Goal: Task Accomplishment & Management: Complete application form

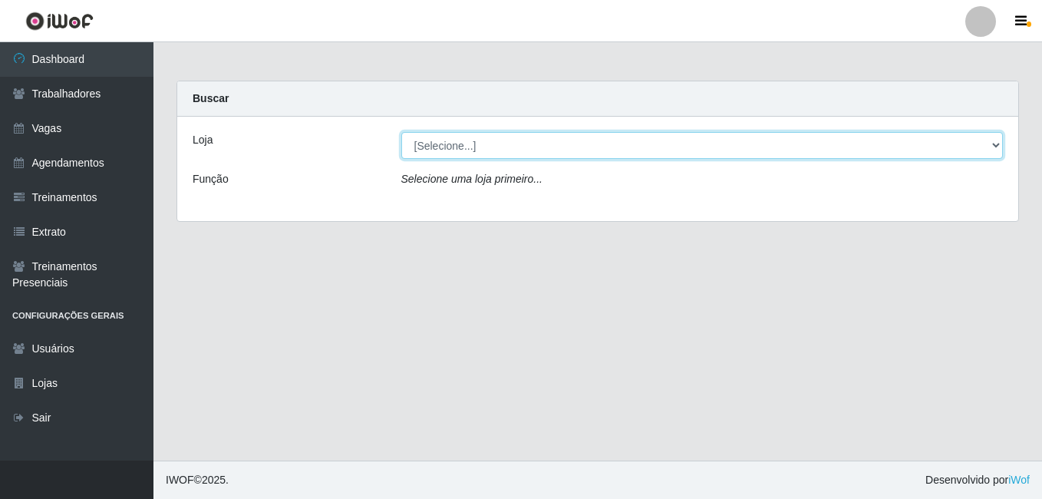
click at [517, 146] on select "[Selecione...] [PERSON_NAME]" at bounding box center [702, 145] width 602 height 27
select select "430"
click at [401, 132] on select "[Selecione...] [PERSON_NAME]" at bounding box center [702, 145] width 602 height 27
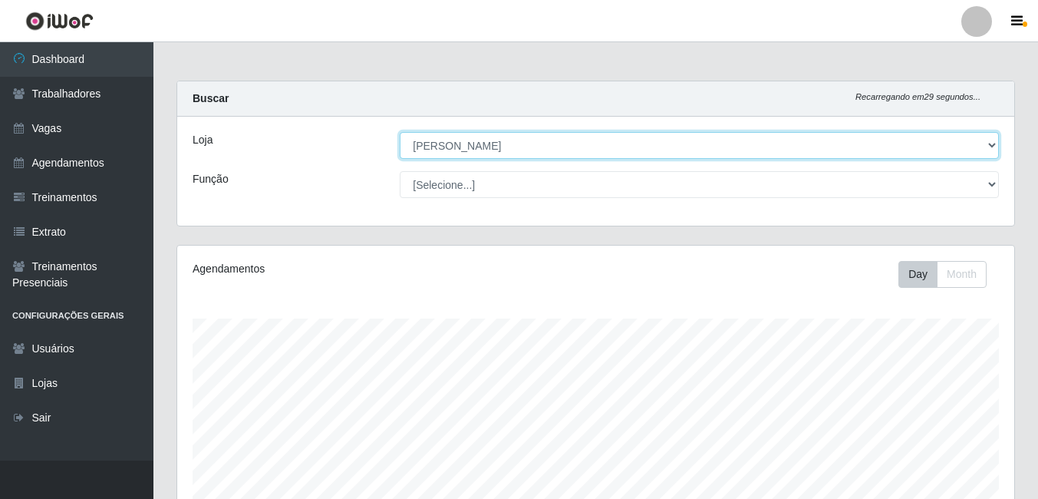
scroll to position [318, 837]
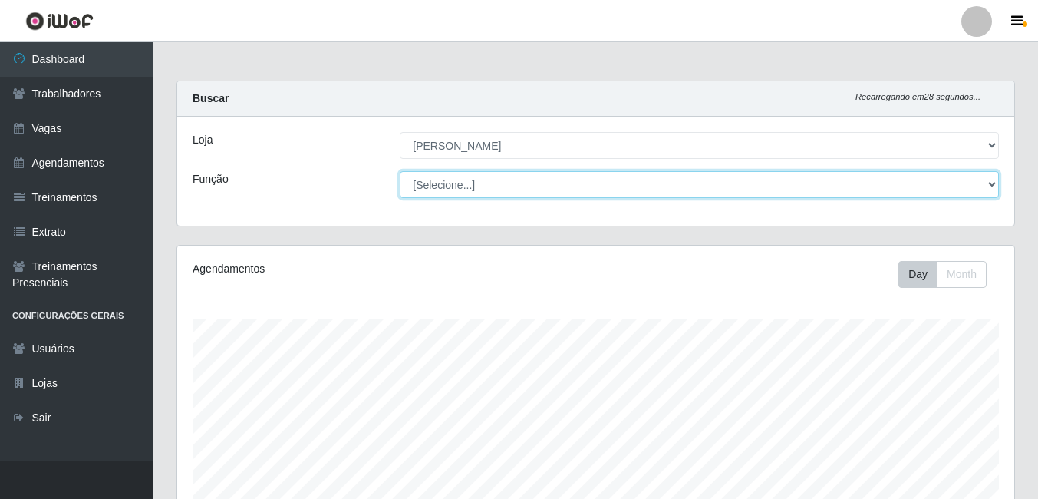
click at [517, 183] on select "[Selecione...] Auxiliar de Estacionamento Auxiliar de Estacionamento + Auxiliar…" at bounding box center [699, 184] width 599 height 27
select select "1"
click at [400, 171] on select "[Selecione...] Auxiliar de Estacionamento Auxiliar de Estacionamento + Auxiliar…" at bounding box center [699, 184] width 599 height 27
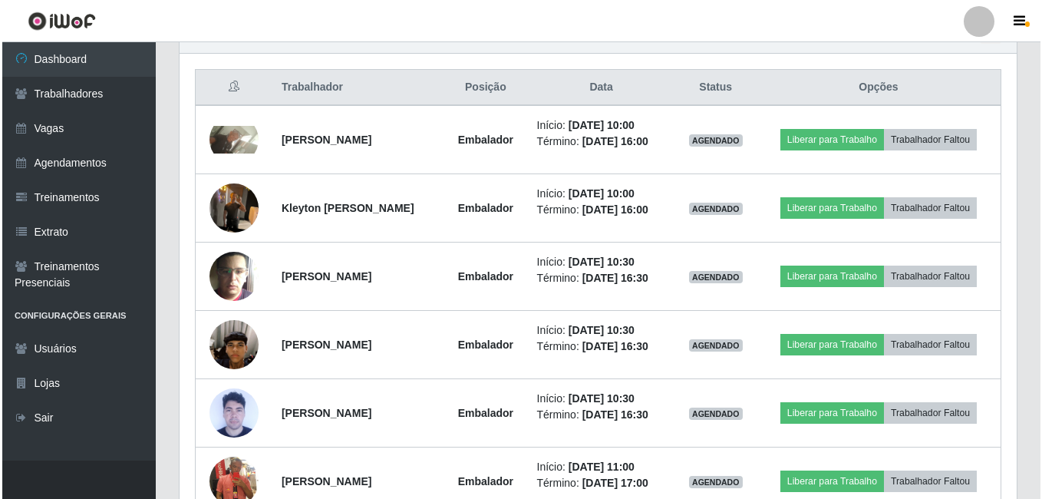
scroll to position [568, 0]
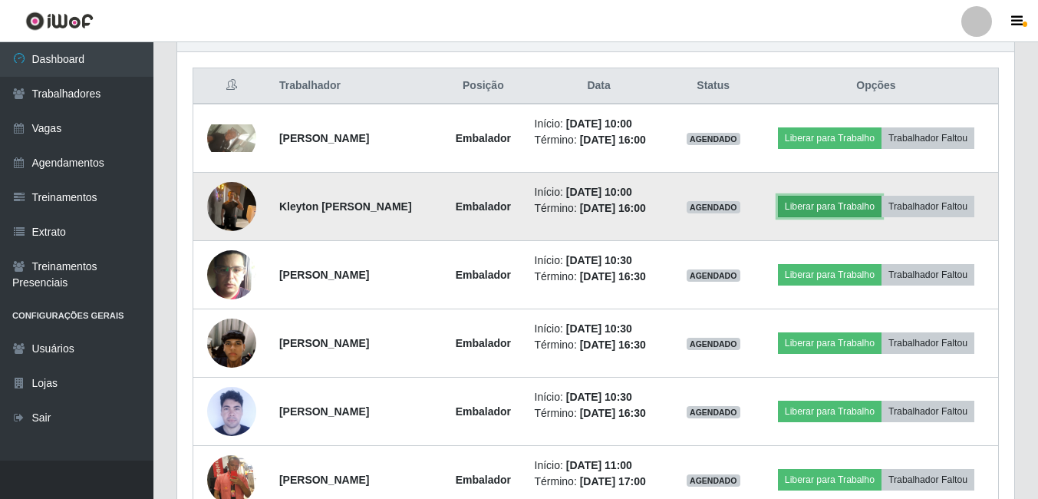
click at [517, 199] on button "Liberar para Trabalho" at bounding box center [830, 206] width 104 height 21
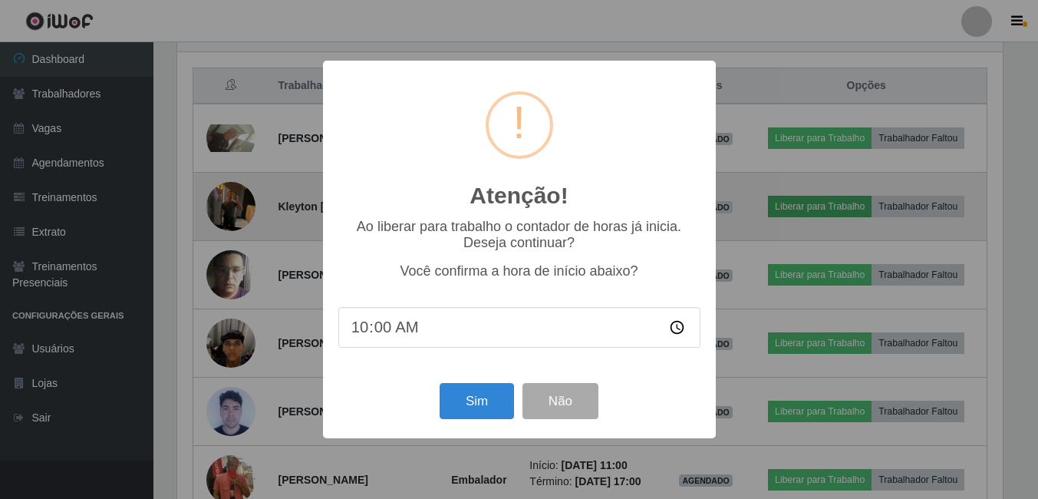
scroll to position [318, 829]
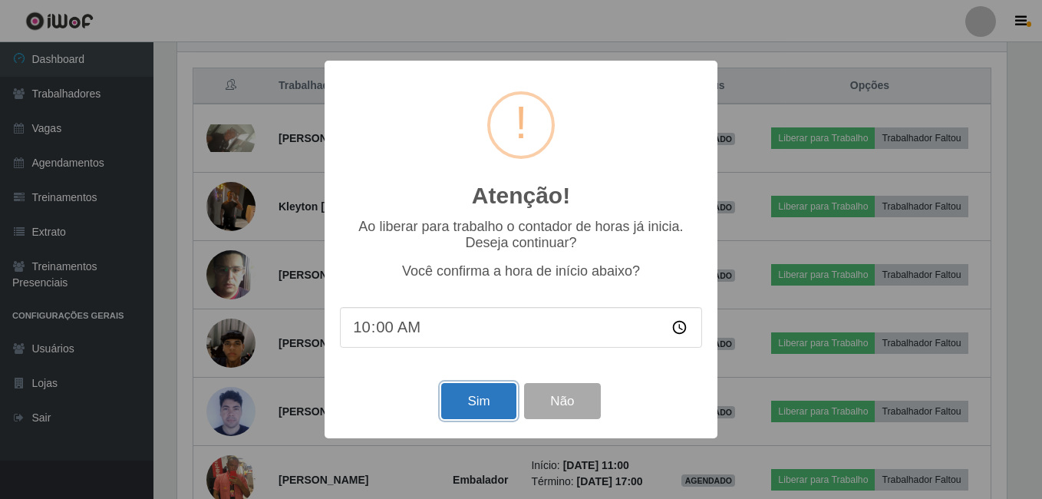
click at [476, 404] on button "Sim" at bounding box center [478, 401] width 74 height 36
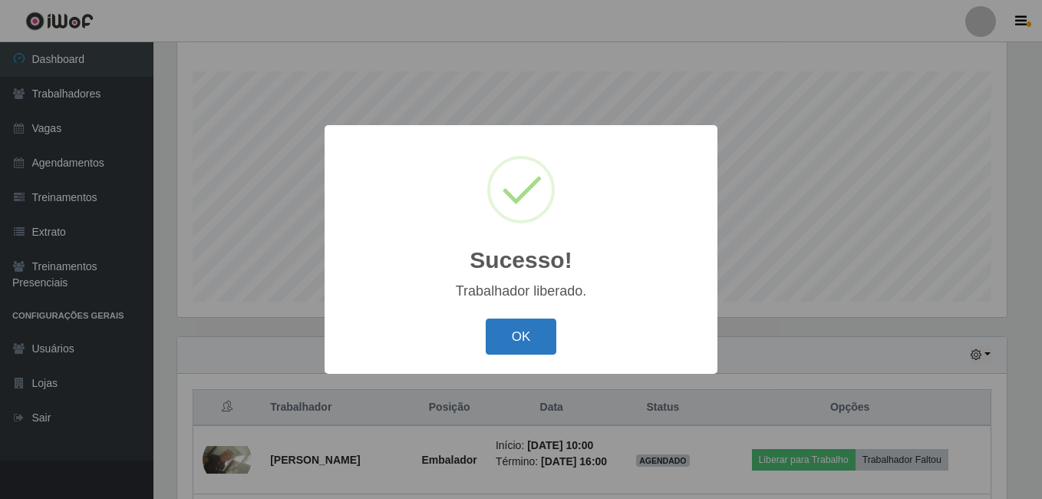
click at [517, 342] on button "OK" at bounding box center [521, 336] width 71 height 36
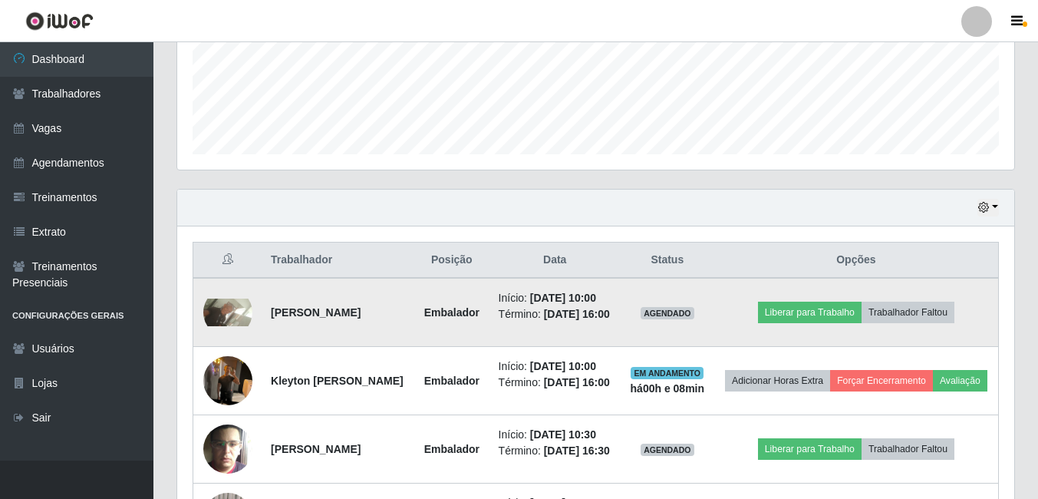
scroll to position [400, 0]
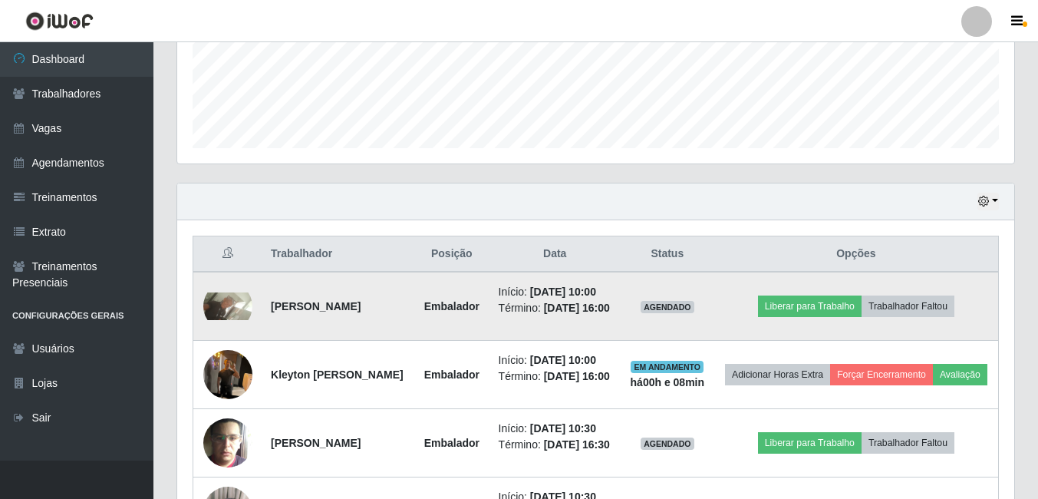
click at [221, 313] on img at bounding box center [227, 306] width 49 height 28
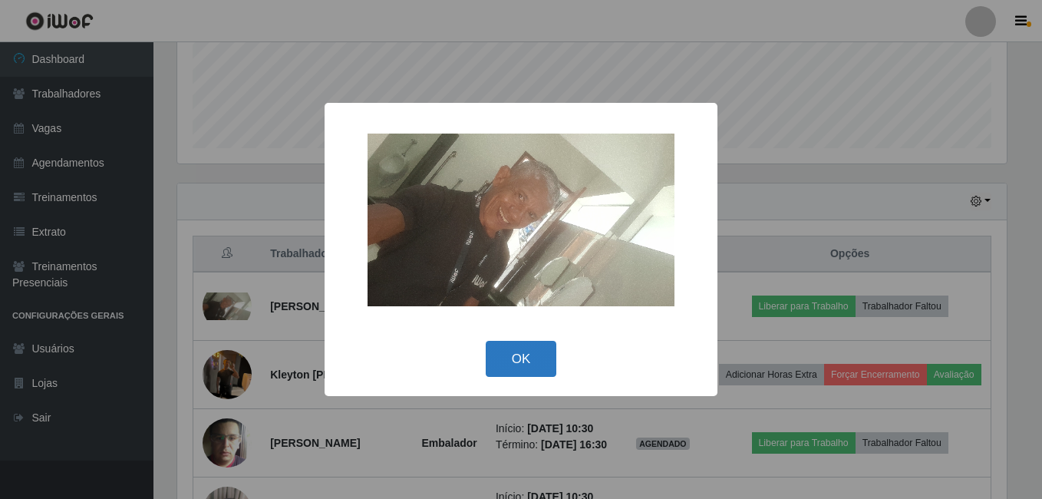
click at [517, 360] on button "OK" at bounding box center [521, 359] width 71 height 36
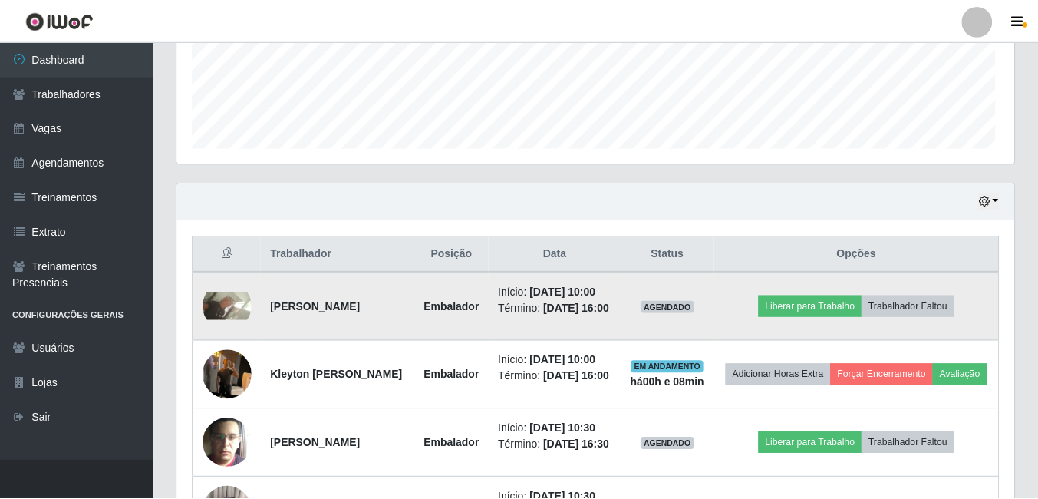
scroll to position [318, 837]
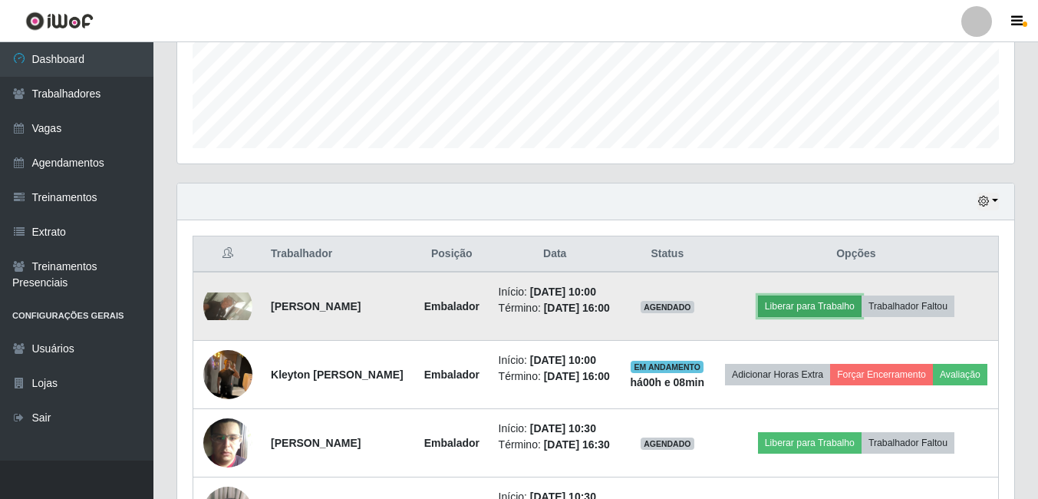
click at [517, 317] on button "Liberar para Trabalho" at bounding box center [810, 305] width 104 height 21
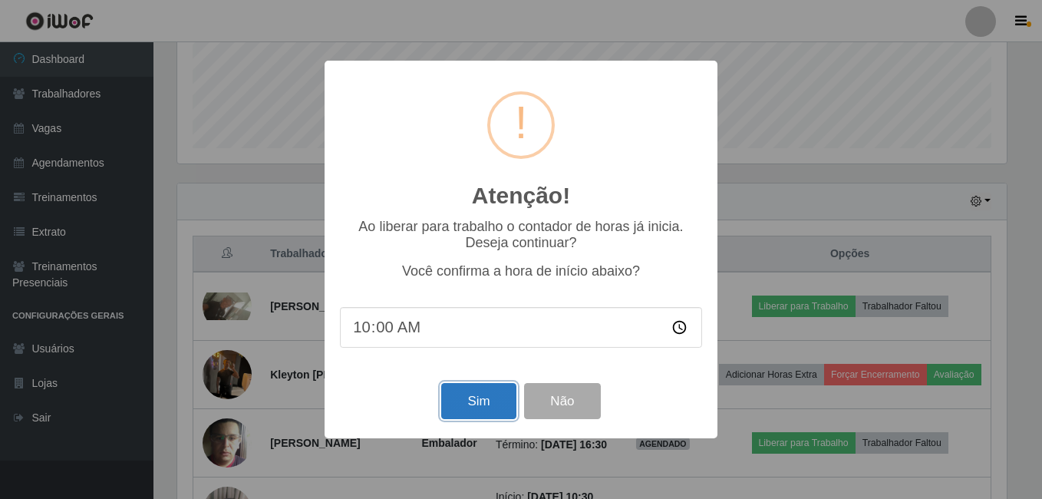
click at [486, 399] on button "Sim" at bounding box center [478, 401] width 74 height 36
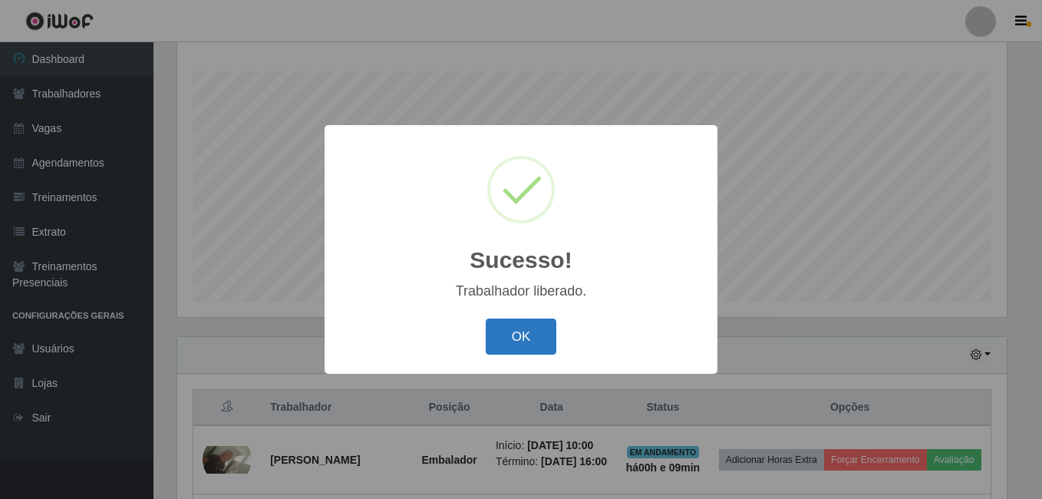
click at [517, 339] on button "OK" at bounding box center [521, 336] width 71 height 36
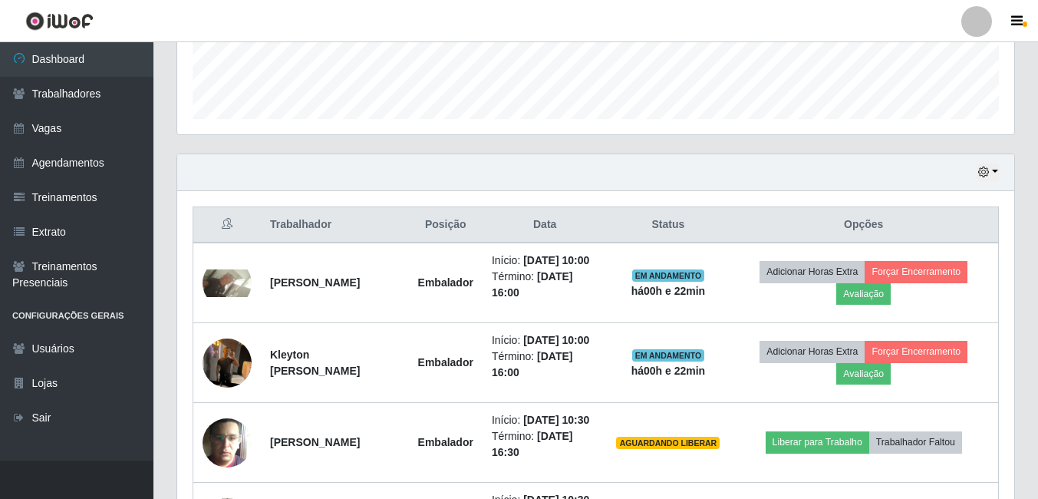
scroll to position [0, 0]
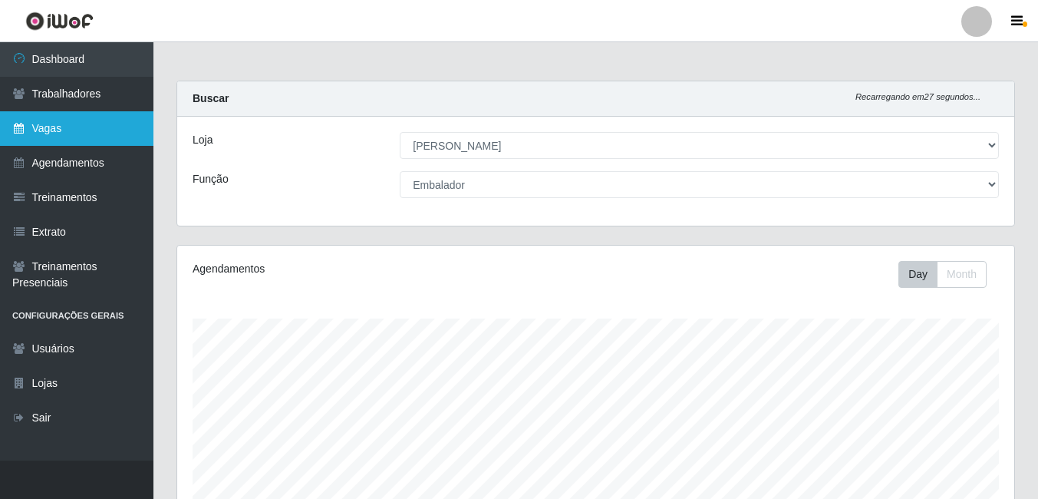
click at [30, 129] on link "Vagas" at bounding box center [76, 128] width 153 height 35
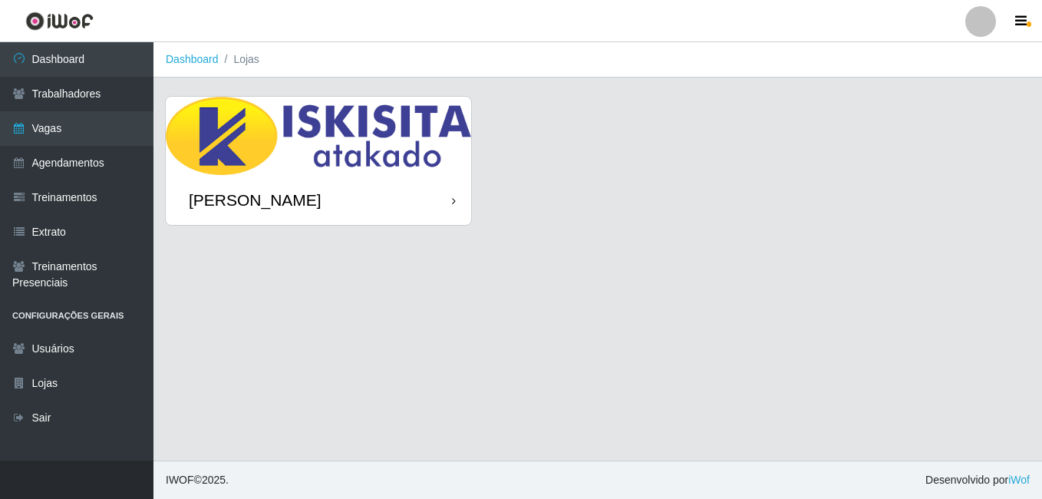
click at [427, 170] on img at bounding box center [318, 136] width 305 height 78
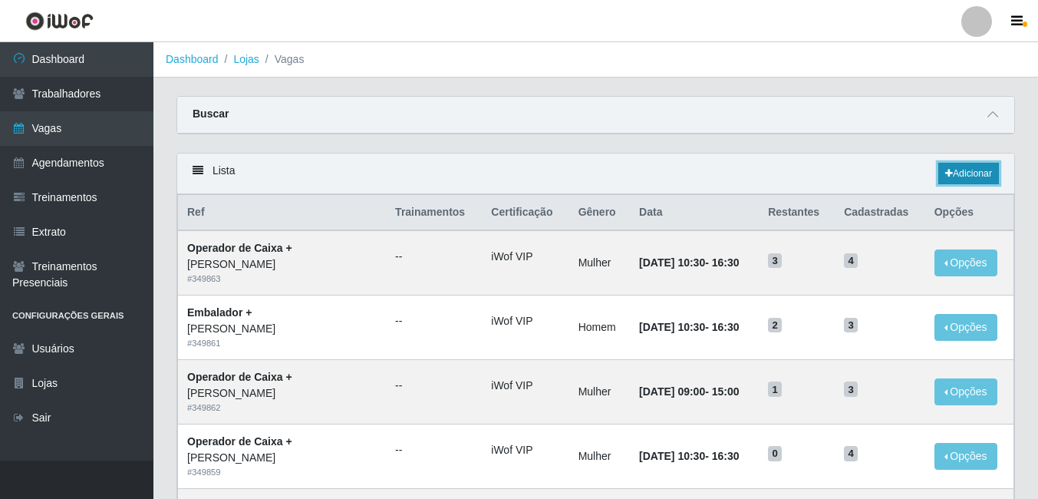
click at [517, 170] on link "Adicionar" at bounding box center [968, 173] width 61 height 21
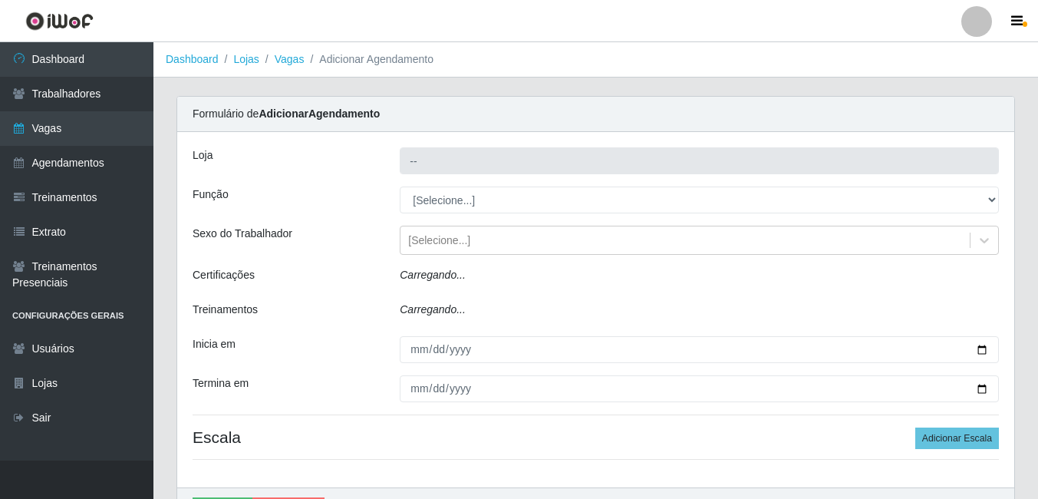
type input "[PERSON_NAME]"
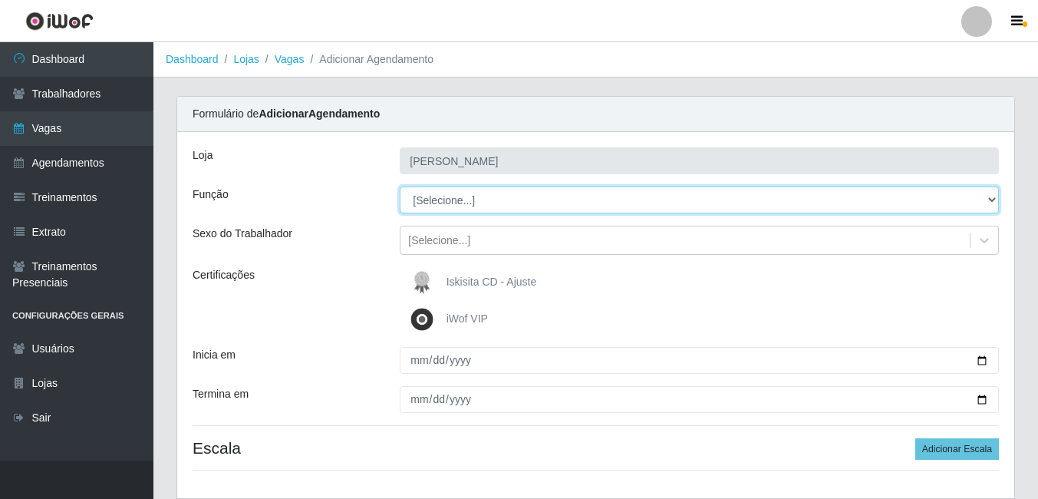
click at [517, 197] on select "[Selecione...] Auxiliar de Estacionamento Auxiliar de Estacionamento + Auxiliar…" at bounding box center [699, 199] width 599 height 27
click at [517, 196] on select "[Selecione...] Auxiliar de Estacionamento Auxiliar de Estacionamento + Auxiliar…" at bounding box center [699, 199] width 599 height 27
select select "1"
click at [400, 186] on select "[Selecione...] Auxiliar de Estacionamento Auxiliar de Estacionamento + Auxiliar…" at bounding box center [699, 199] width 599 height 27
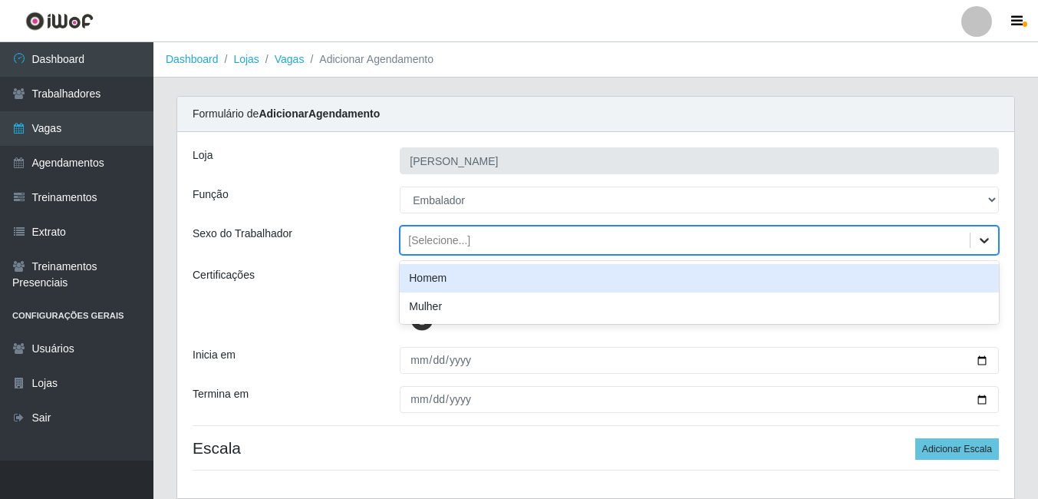
click at [517, 234] on icon at bounding box center [984, 239] width 15 height 15
click at [517, 285] on div "Homem" at bounding box center [699, 278] width 599 height 28
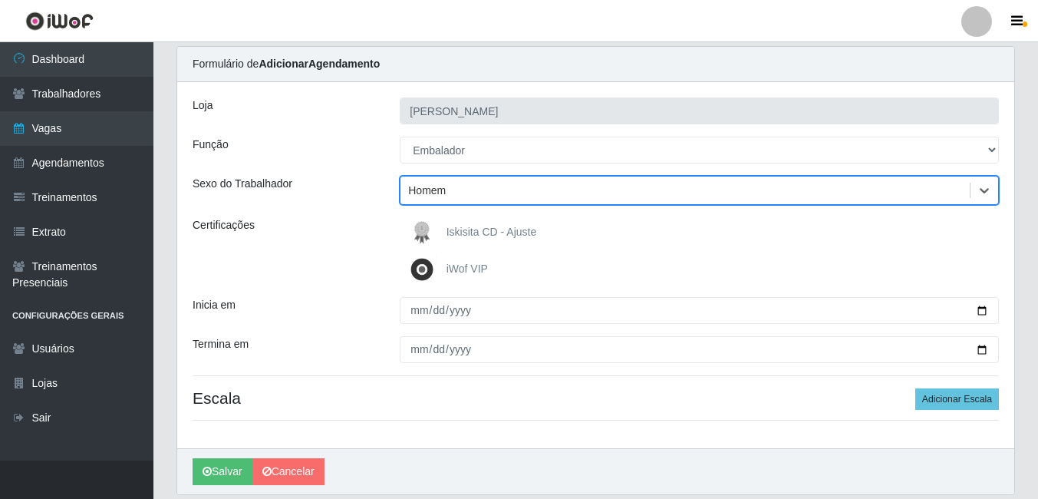
scroll to position [77, 0]
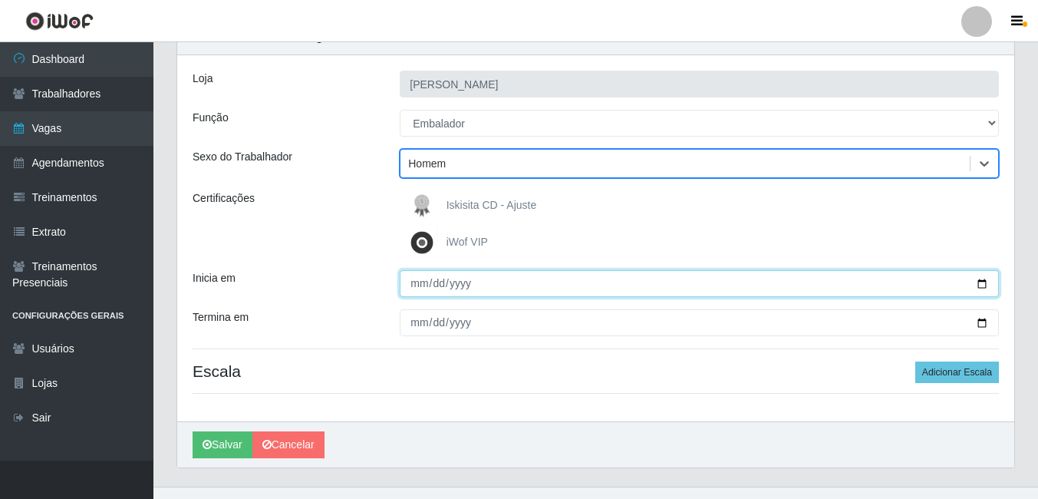
click at [413, 283] on input "Inicia em" at bounding box center [699, 283] width 599 height 27
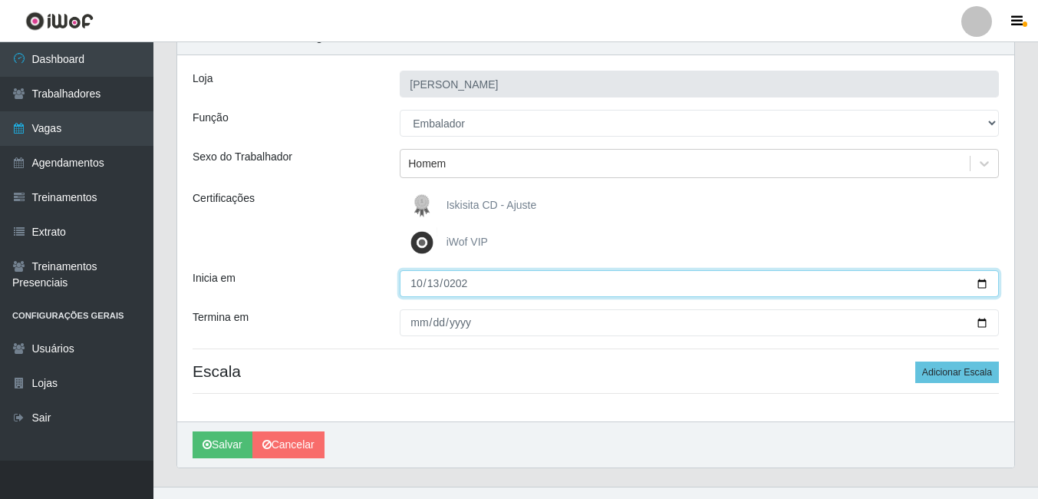
type input "[DATE]"
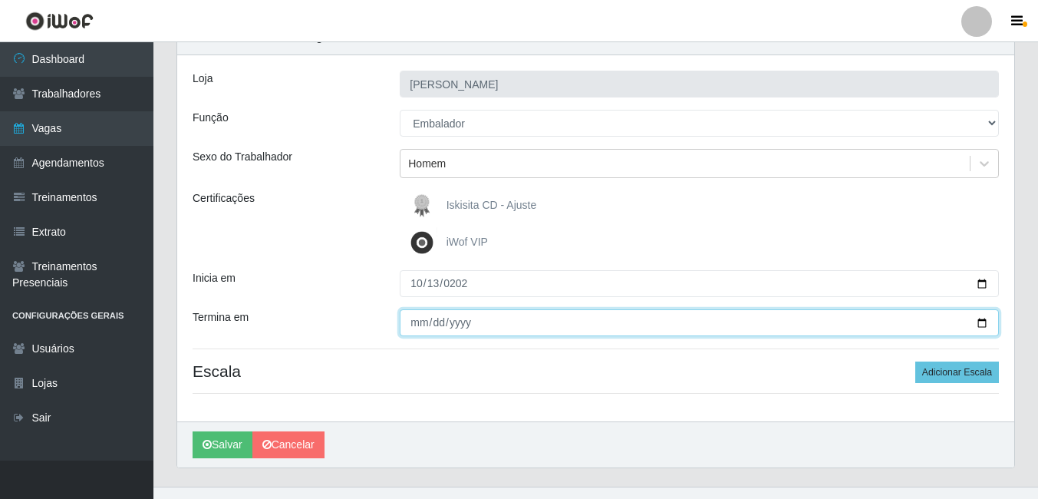
click at [411, 329] on input "Termina em" at bounding box center [699, 322] width 599 height 27
type input "[DATE]"
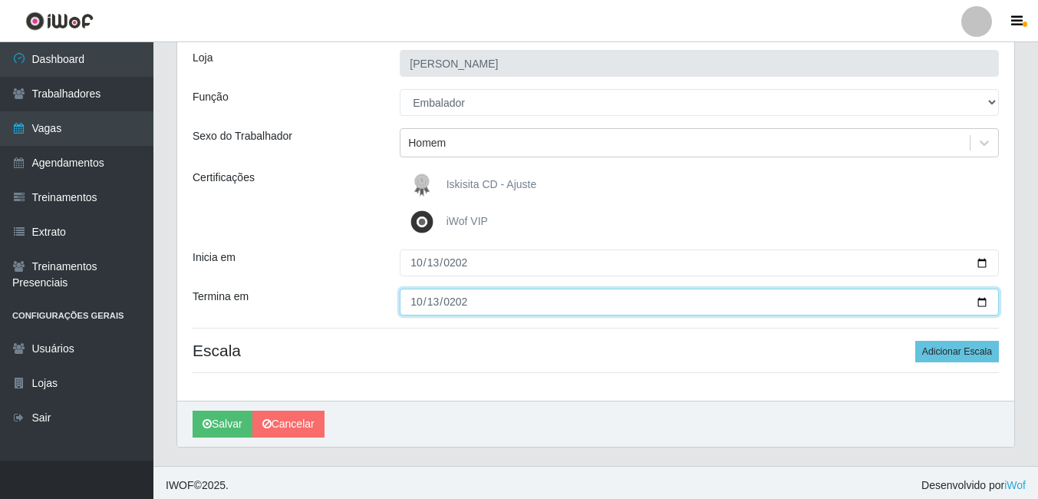
scroll to position [103, 0]
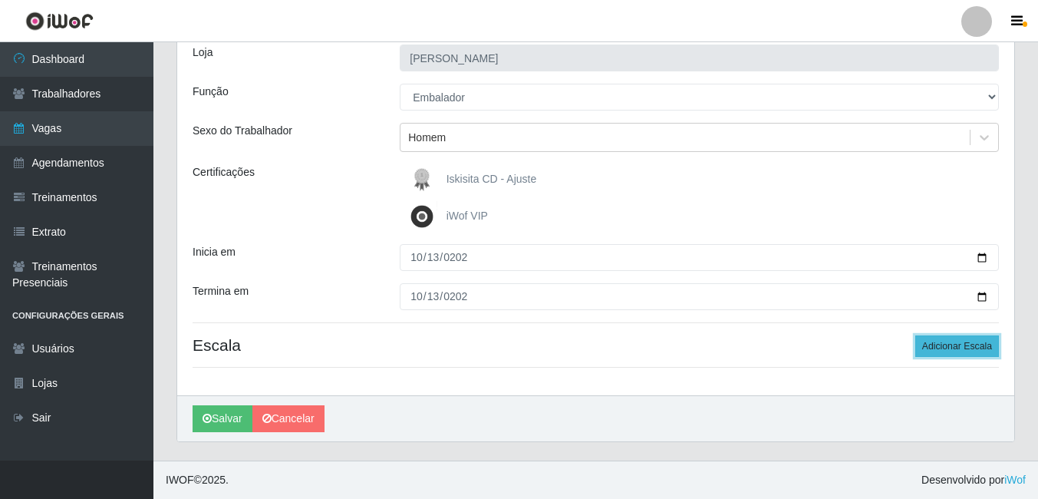
click at [517, 341] on button "Adicionar Escala" at bounding box center [957, 345] width 84 height 21
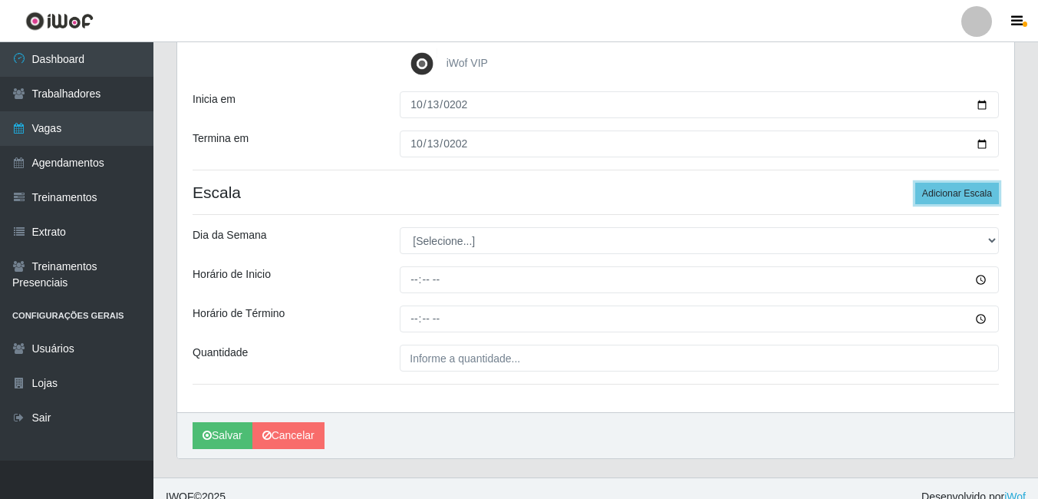
scroll to position [256, 0]
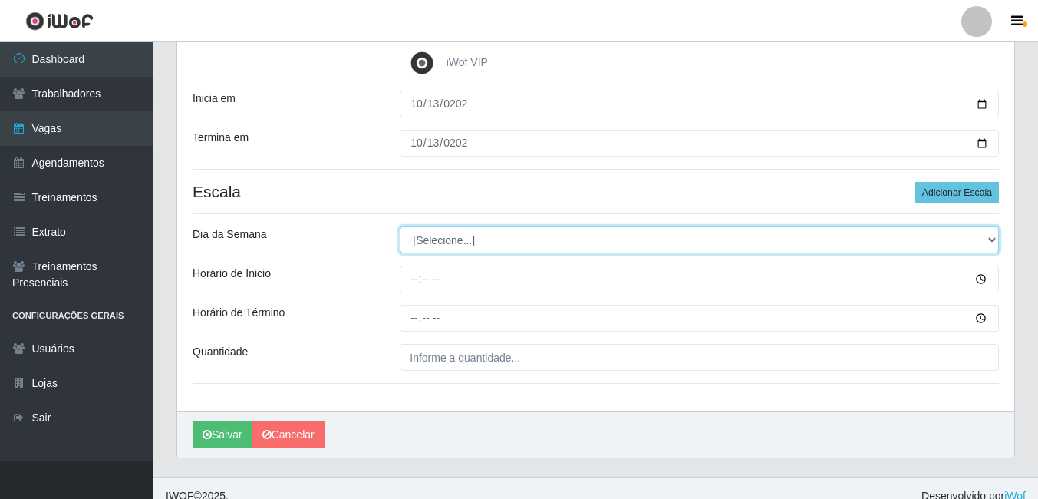
click at [506, 239] on select "[Selecione...] Segunda Terça Quarta Quinta Sexta Sábado Domingo" at bounding box center [699, 239] width 599 height 27
select select "1"
click at [400, 226] on select "[Selecione...] Segunda Terça Quarta Quinta Sexta Sábado Domingo" at bounding box center [699, 239] width 599 height 27
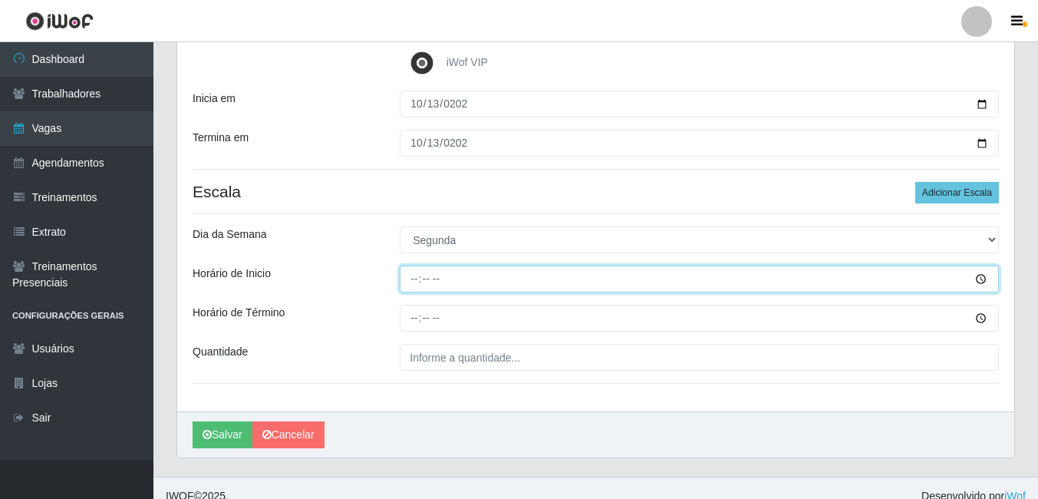
click at [408, 277] on input "Horário de Inicio" at bounding box center [699, 278] width 599 height 27
click at [419, 274] on input "10:00" at bounding box center [699, 278] width 599 height 27
type input "11:00"
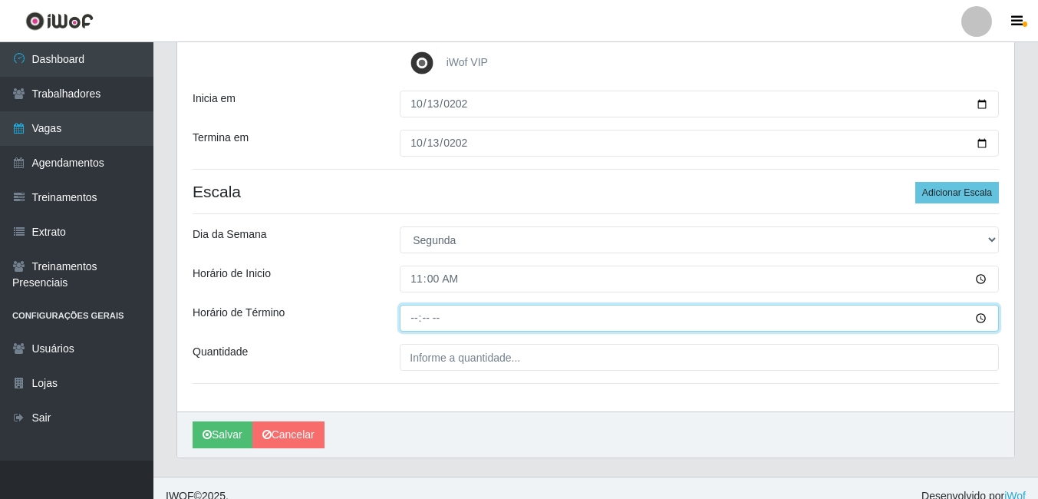
click at [417, 318] on input "Horário de Término" at bounding box center [699, 318] width 599 height 27
type input "17:00"
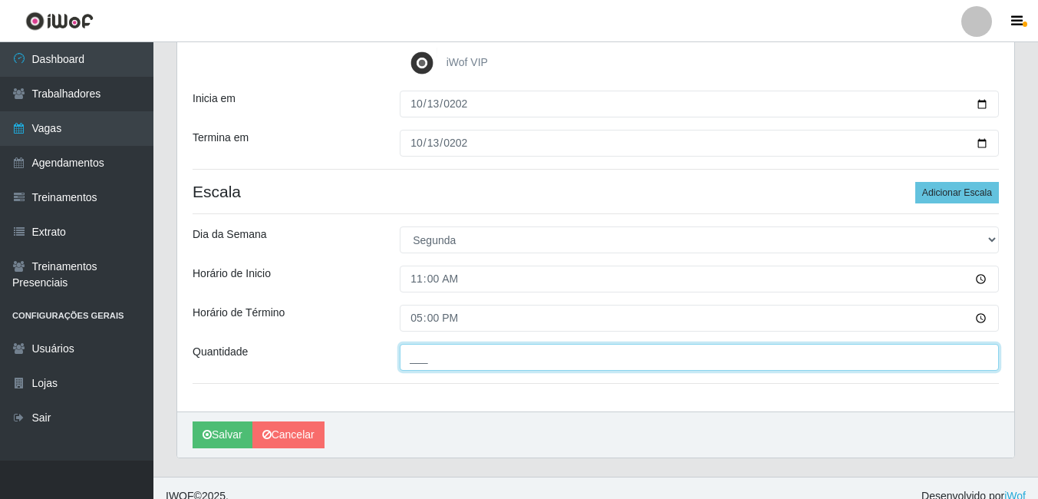
click at [517, 359] on input "___" at bounding box center [699, 357] width 599 height 27
type input "4__"
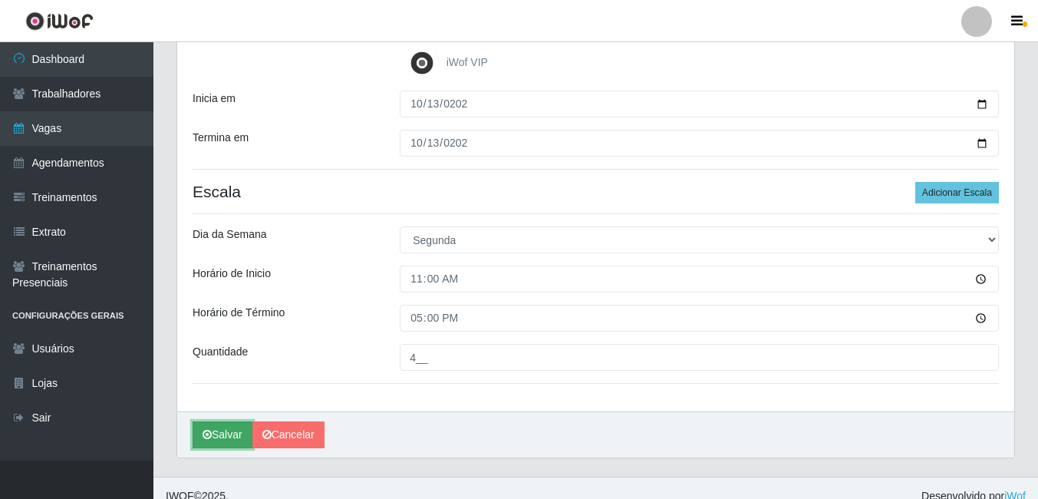
click at [212, 431] on button "Salvar" at bounding box center [223, 434] width 60 height 27
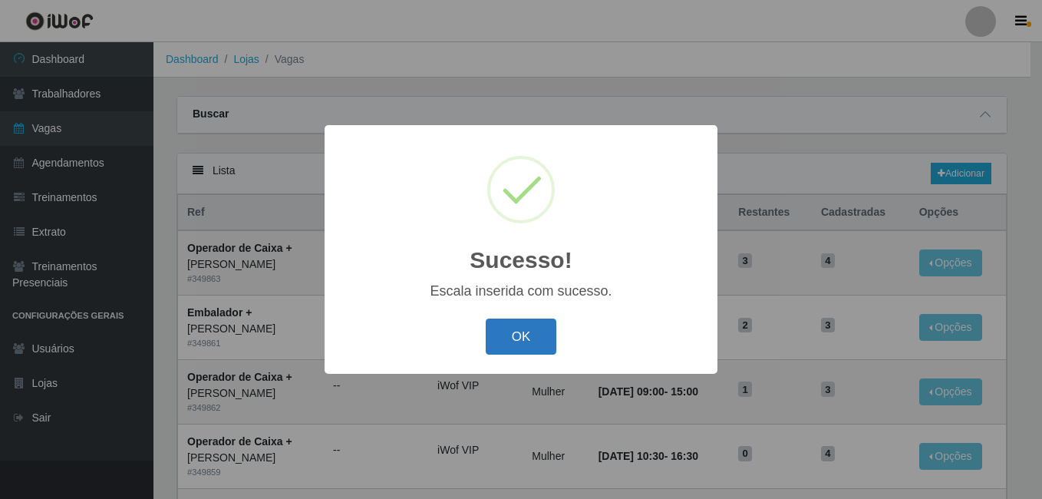
click at [517, 335] on button "OK" at bounding box center [521, 336] width 71 height 36
